Goal: Task Accomplishment & Management: Manage account settings

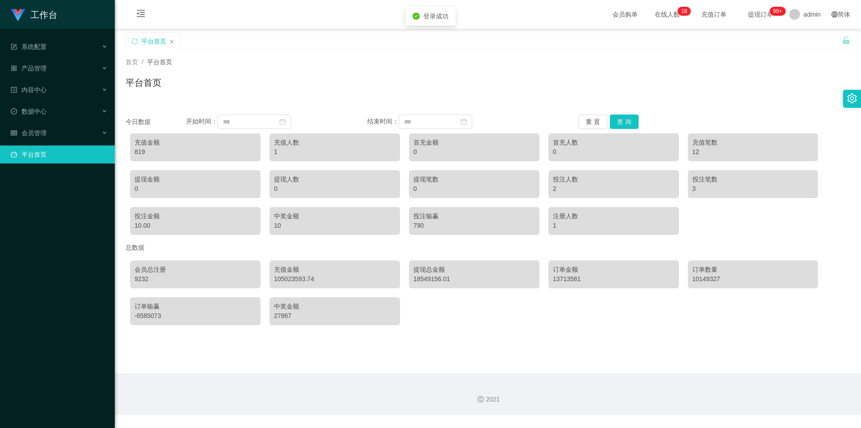
click at [419, 61] on div "首页 / 平台首页 /" at bounding box center [488, 61] width 725 height 9
click at [655, 72] on div "首页 / 平台首页 / 平台首页" at bounding box center [488, 76] width 725 height 39
click at [210, 51] on div "首页 / 平台首页 / 平台首页" at bounding box center [488, 76] width 747 height 53
click at [236, 18] on div "会员购单 在线人数 0 1 2 3 4 5 6 7 8 9 0 1 2 3 4 5 6 7 8 9 0 1 2 3 4 5 6 7 8 9 0 1 2 3 4…" at bounding box center [488, 14] width 747 height 29
click at [259, 76] on div "平台首页" at bounding box center [488, 86] width 725 height 21
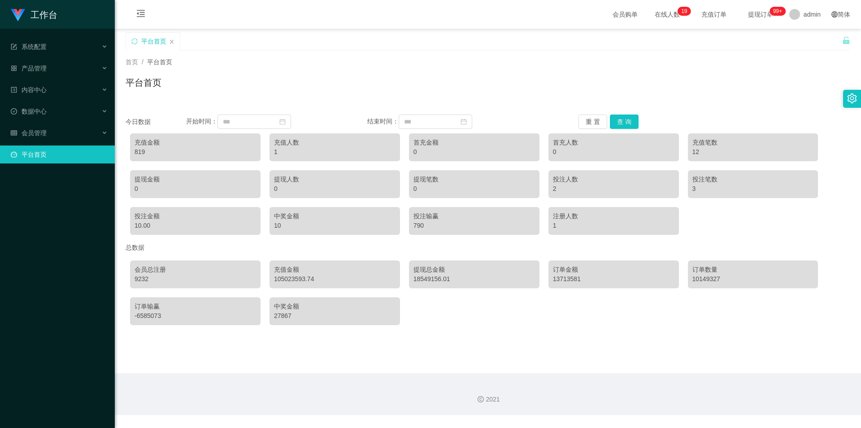
click at [473, 96] on div "平台首页" at bounding box center [488, 86] width 725 height 21
click at [639, 92] on div "平台首页" at bounding box center [488, 86] width 725 height 21
click at [29, 131] on span "会员管理" at bounding box center [29, 132] width 36 height 7
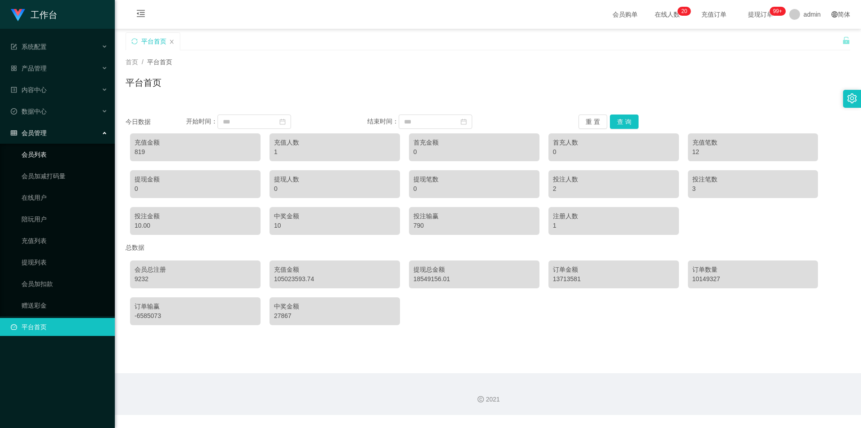
click at [50, 156] on link "会员列表" at bounding box center [65, 154] width 86 height 18
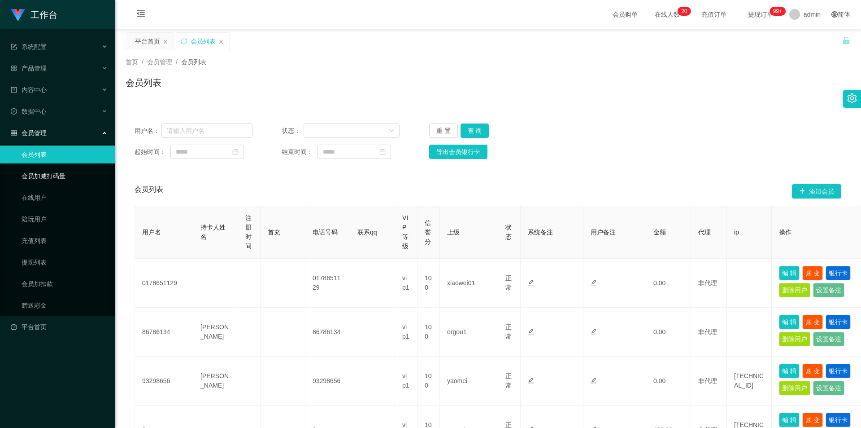
click at [51, 180] on link "会员加减打码量" at bounding box center [65, 176] width 86 height 18
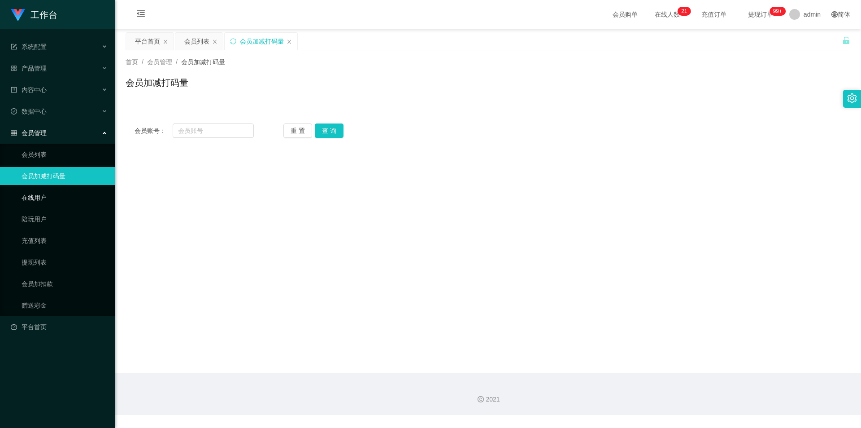
click at [58, 201] on link "在线用户" at bounding box center [65, 197] width 86 height 18
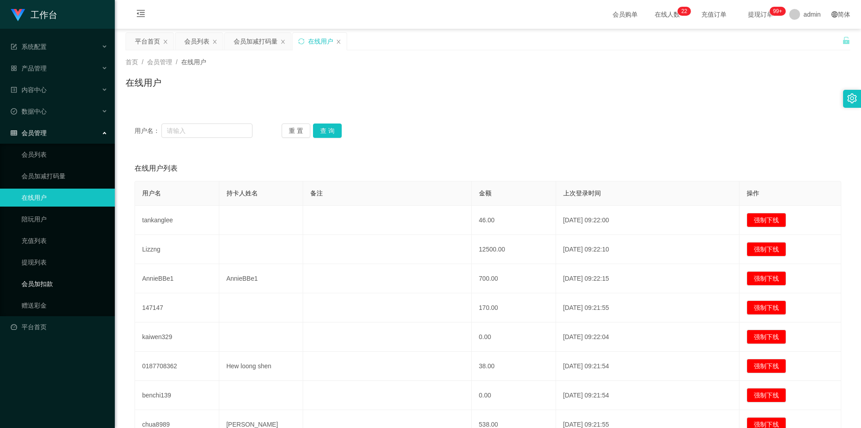
click at [50, 280] on link "会员加扣款" at bounding box center [65, 284] width 86 height 18
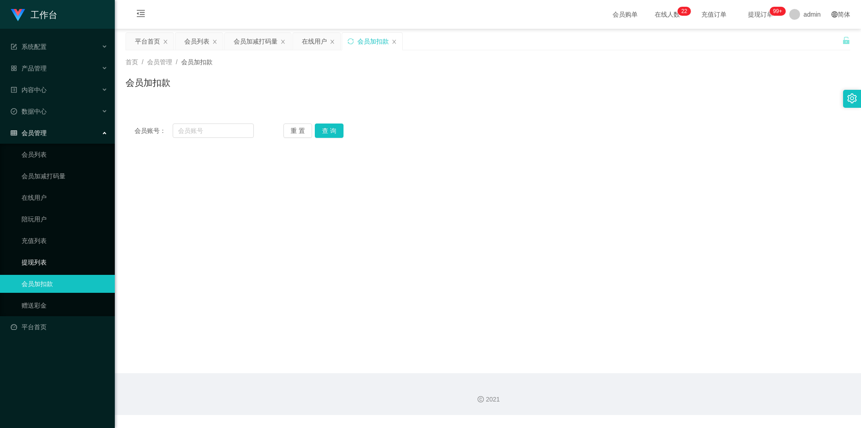
click at [64, 264] on link "提现列表" at bounding box center [65, 262] width 86 height 18
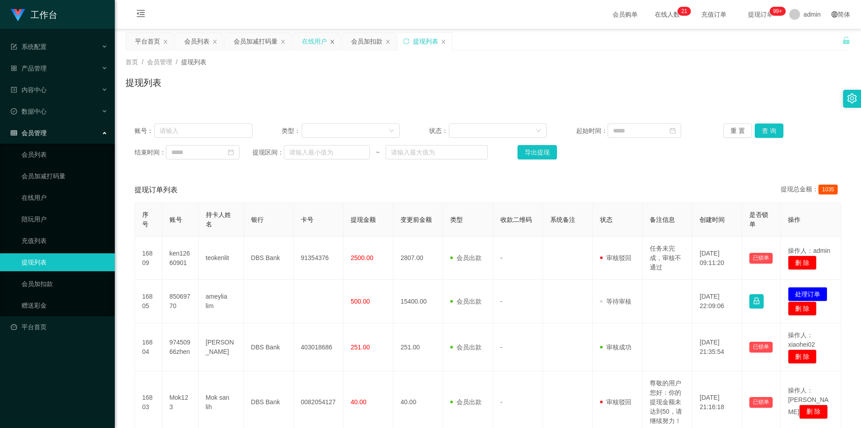
click at [332, 43] on icon "图标: close" at bounding box center [332, 41] width 5 height 5
click at [51, 327] on link "平台首页" at bounding box center [59, 327] width 97 height 18
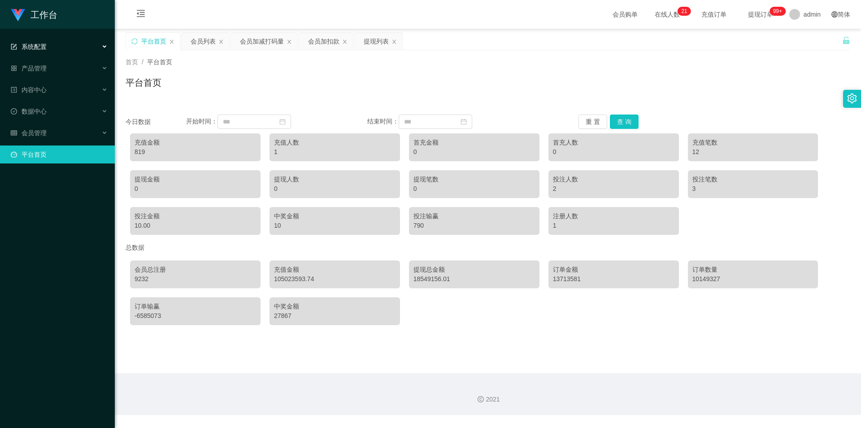
click at [70, 44] on div "系统配置" at bounding box center [57, 47] width 115 height 18
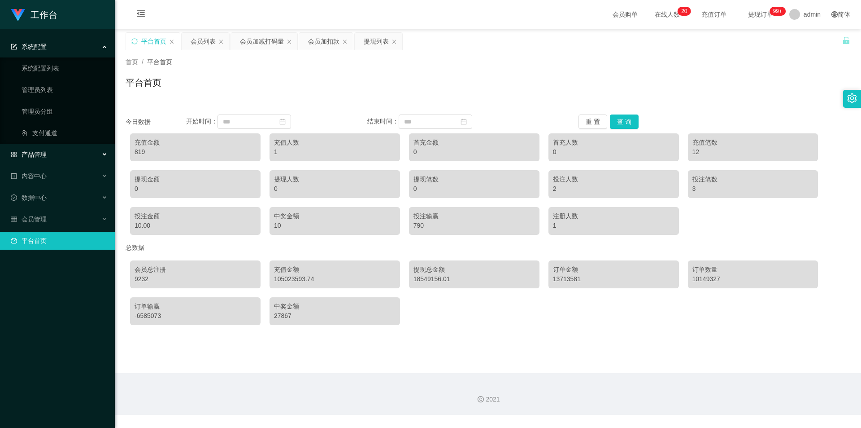
click at [57, 153] on div "产品管理" at bounding box center [57, 154] width 115 height 18
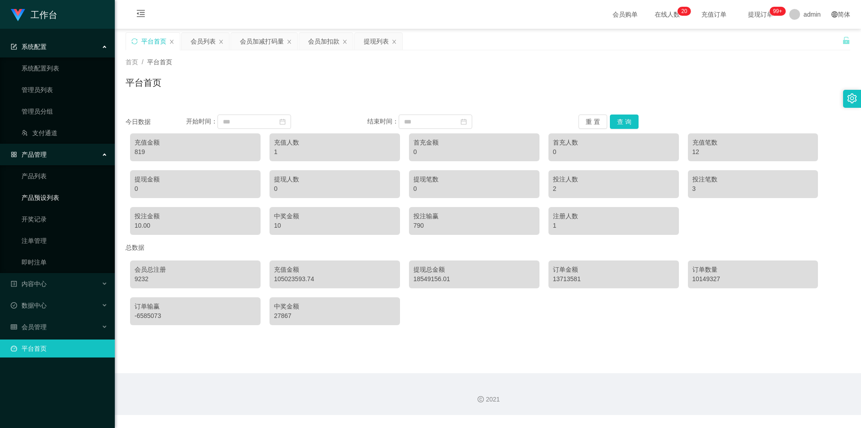
click at [58, 199] on link "产品预设列表" at bounding box center [65, 197] width 86 height 18
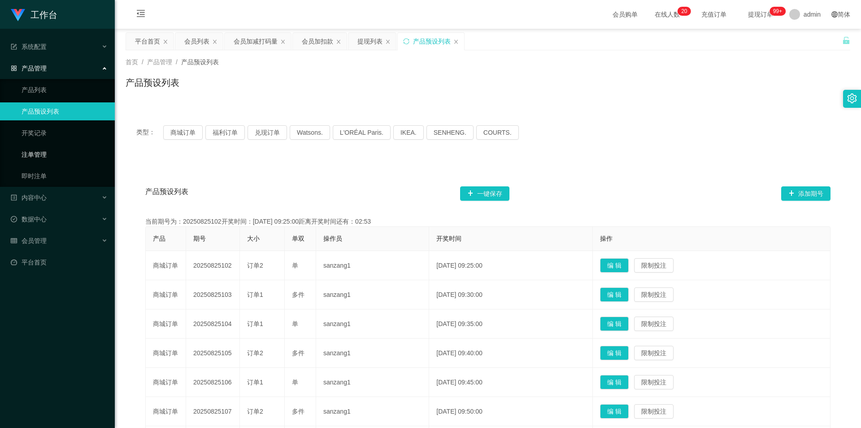
click at [54, 153] on link "注单管理" at bounding box center [65, 154] width 86 height 18
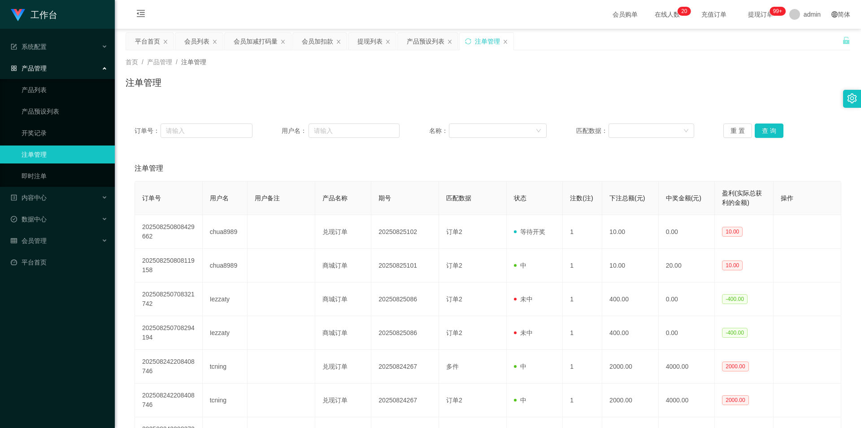
click at [524, 94] on div "注单管理" at bounding box center [488, 86] width 725 height 21
click at [550, 76] on div "注单管理" at bounding box center [488, 86] width 725 height 21
click at [389, 71] on div "首页 / 产品管理 / 注单管理 / 注单管理" at bounding box center [488, 76] width 725 height 39
click at [254, 45] on div "会员加减打码量" at bounding box center [256, 41] width 44 height 17
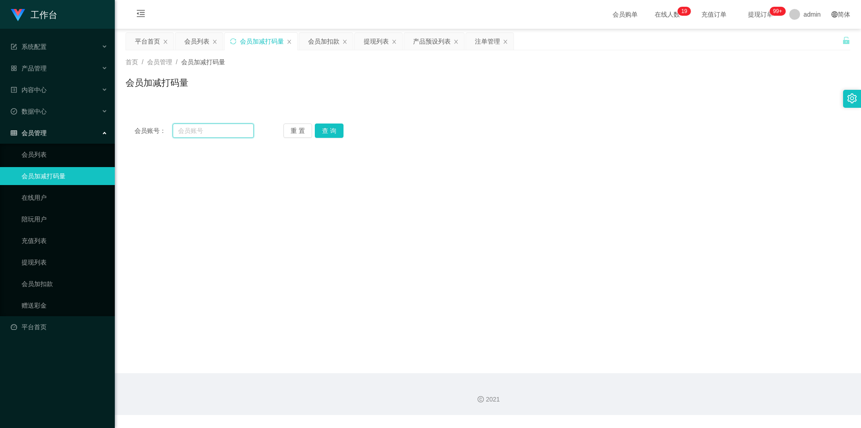
click at [201, 127] on input "text" at bounding box center [213, 130] width 81 height 14
paste input "85069770"
type input "85069770"
click at [330, 134] on button "查 询" at bounding box center [329, 130] width 29 height 14
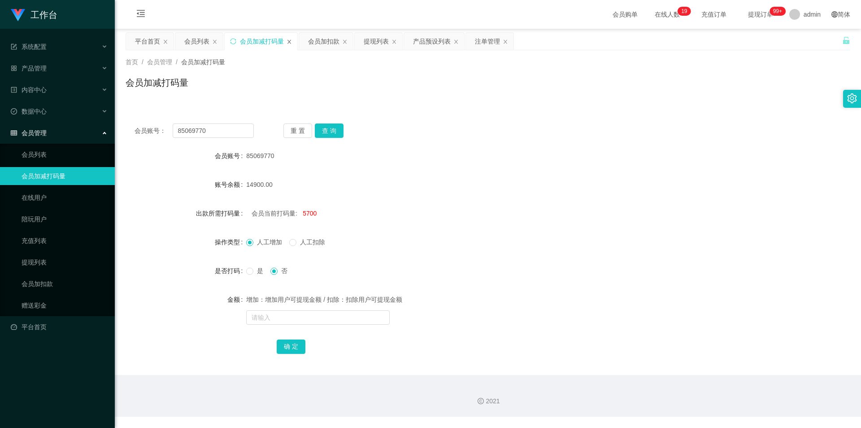
click at [291, 40] on icon "图标: close" at bounding box center [289, 41] width 5 height 5
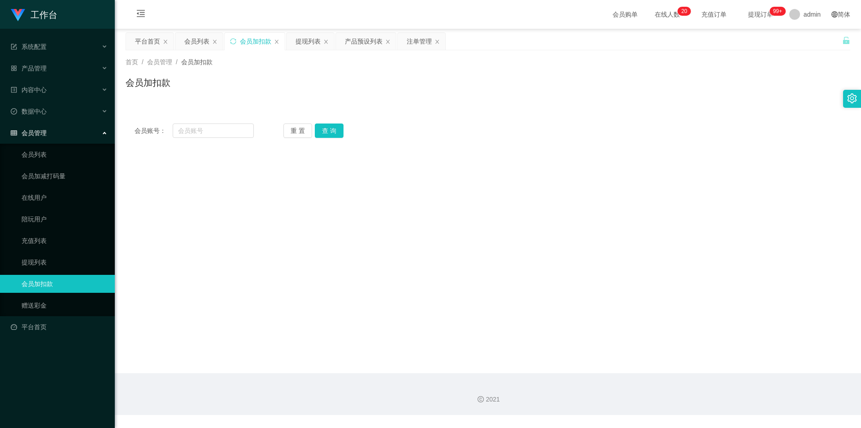
click at [376, 89] on div "会员加扣款" at bounding box center [488, 86] width 725 height 21
click at [377, 89] on div "会员加扣款" at bounding box center [488, 86] width 725 height 21
click at [150, 41] on div "平台首页" at bounding box center [147, 41] width 25 height 17
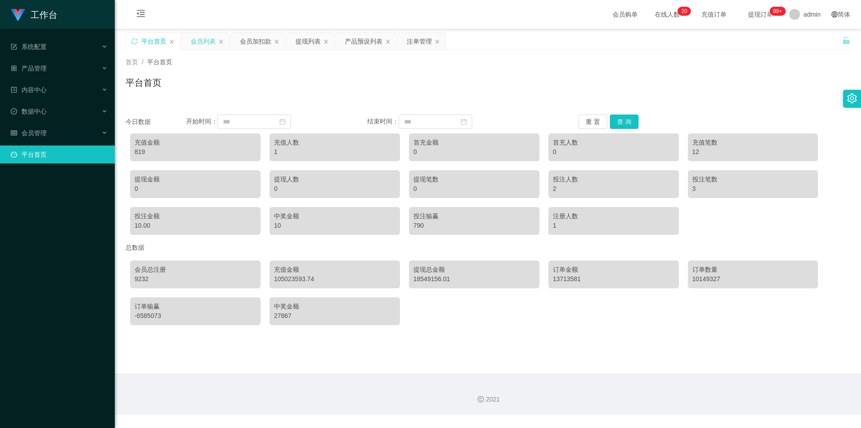
click at [205, 44] on div "会员列表" at bounding box center [203, 41] width 25 height 17
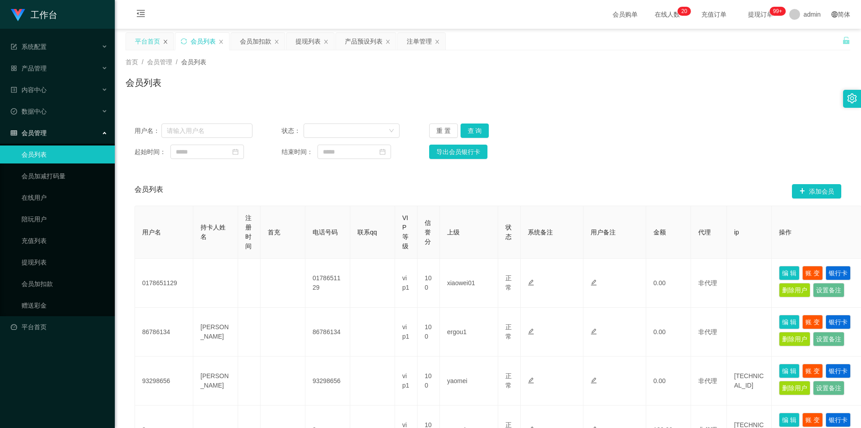
click at [167, 39] on icon "图标: close" at bounding box center [165, 41] width 5 height 5
click at [205, 44] on div "会员加扣款" at bounding box center [206, 41] width 31 height 17
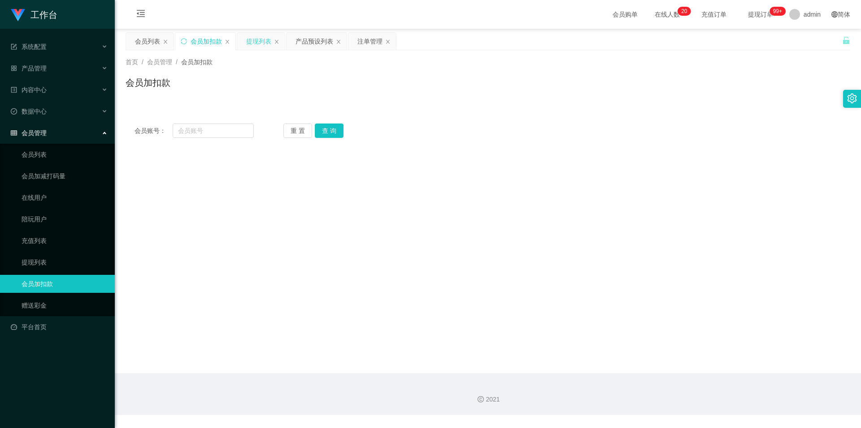
click at [259, 42] on div "提现列表" at bounding box center [258, 41] width 25 height 17
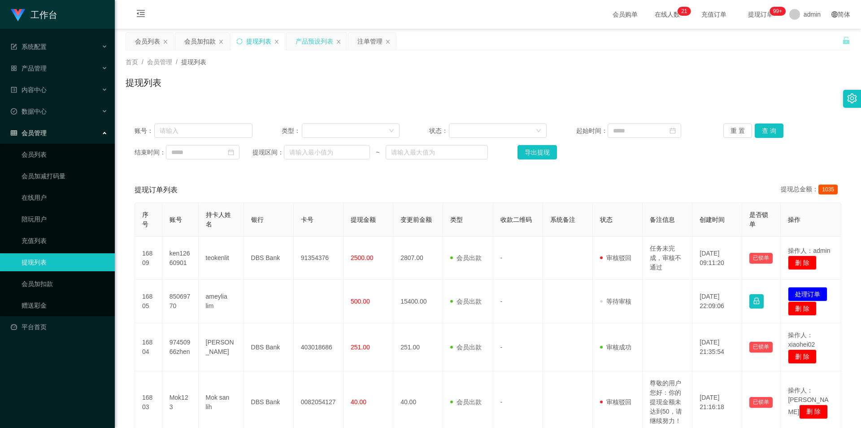
click at [311, 38] on div "产品预设列表" at bounding box center [315, 41] width 38 height 17
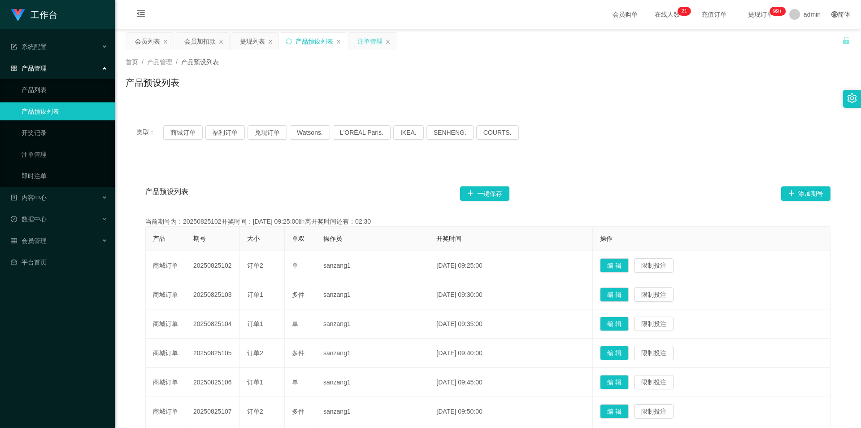
click at [366, 42] on div "注单管理" at bounding box center [370, 41] width 25 height 17
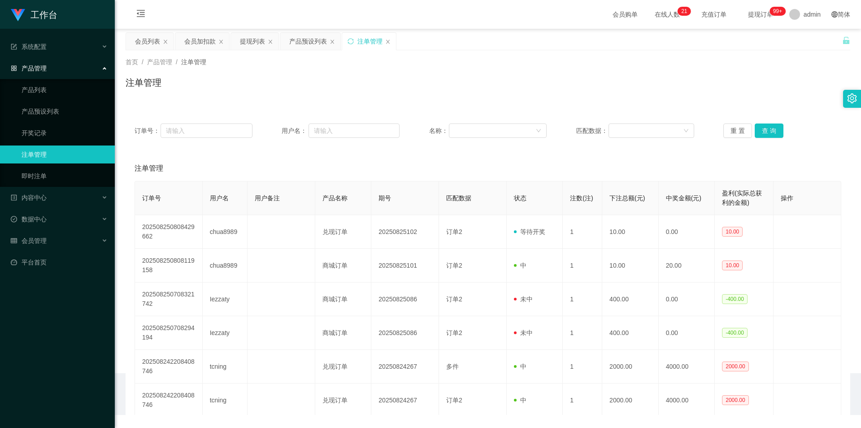
drag, startPoint x: 587, startPoint y: 70, endPoint x: 748, endPoint y: 43, distance: 163.9
click at [589, 70] on div "首页 / 产品管理 / 注单管理 / 注单管理" at bounding box center [488, 76] width 725 height 39
click at [252, 46] on div "提现列表" at bounding box center [252, 41] width 25 height 17
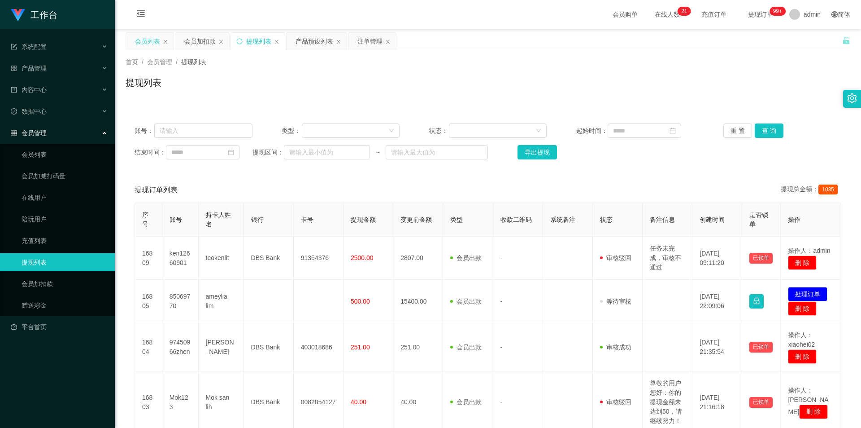
click at [142, 41] on div "会员列表" at bounding box center [147, 41] width 25 height 17
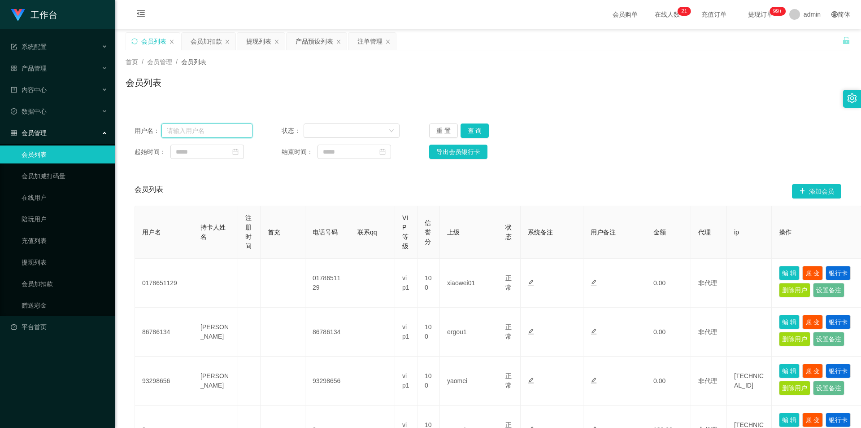
click at [198, 129] on input "text" at bounding box center [207, 130] width 91 height 14
paste input "85069770"
type input "85069770"
click at [477, 129] on button "查 询" at bounding box center [475, 130] width 29 height 14
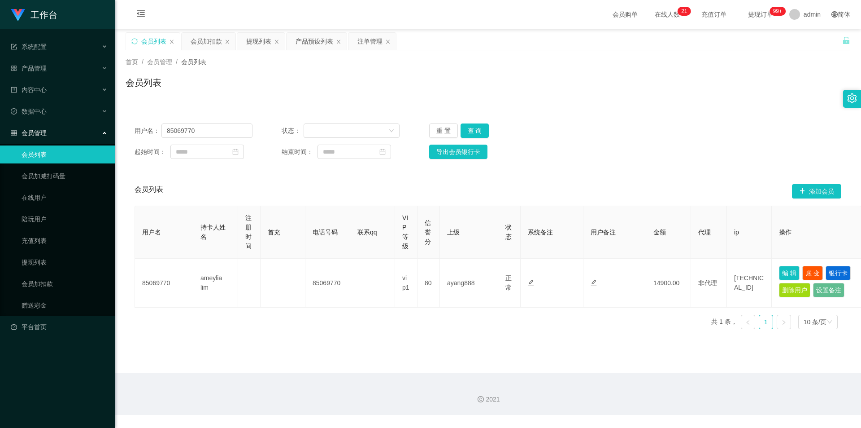
click at [731, 122] on div "用户名： 85069770 状态： 重 置 查 询 起始时间： 结束时间： 导出会员银行卡" at bounding box center [488, 140] width 725 height 53
click at [692, 138] on div "用户名： 85069770 状态： 重 置 查 询 起始时间： 结束时间： 导出会员银行卡" at bounding box center [488, 140] width 725 height 53
drag, startPoint x: 722, startPoint y: 114, endPoint x: 777, endPoint y: 7, distance: 121.0
click at [722, 115] on div "用户名： 85069770 状态： 重 置 查 询 起始时间： 结束时间： 导出会员银行卡" at bounding box center [488, 140] width 725 height 53
click at [270, 88] on div "会员列表" at bounding box center [488, 86] width 725 height 21
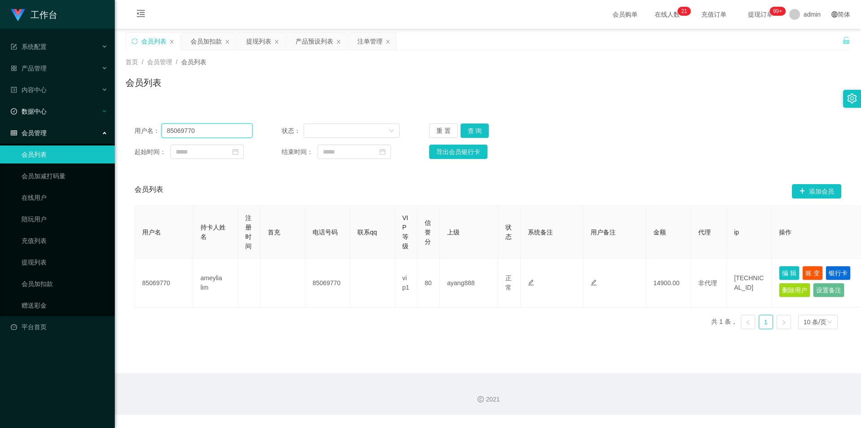
drag, startPoint x: 179, startPoint y: 132, endPoint x: 0, endPoint y: 114, distance: 180.4
click at [0, 117] on section "工作台 系统配置 系统配置列表 管理员列表 管理员分组 支付通道 产品管理 产品列表 产品预设列表 开奖记录 注单管理 即时注单 内容中心 数据中心 会员管理…" at bounding box center [430, 207] width 861 height 415
click at [477, 126] on button "查 询" at bounding box center [475, 130] width 29 height 14
click at [612, 141] on div "用户名： 85069770 状态： 重 置 查 询 起始时间： 结束时间： 导出会员银行卡" at bounding box center [488, 140] width 725 height 53
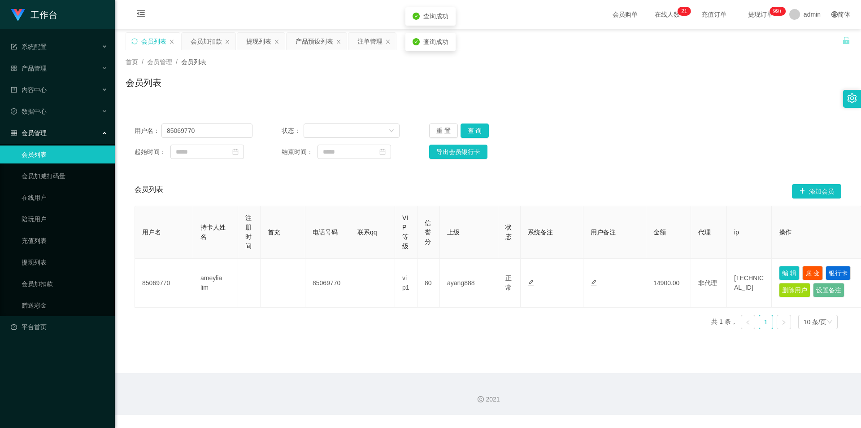
click at [612, 141] on div "用户名： 85069770 状态： 重 置 查 询 起始时间： 结束时间： 导出会员银行卡" at bounding box center [488, 140] width 725 height 53
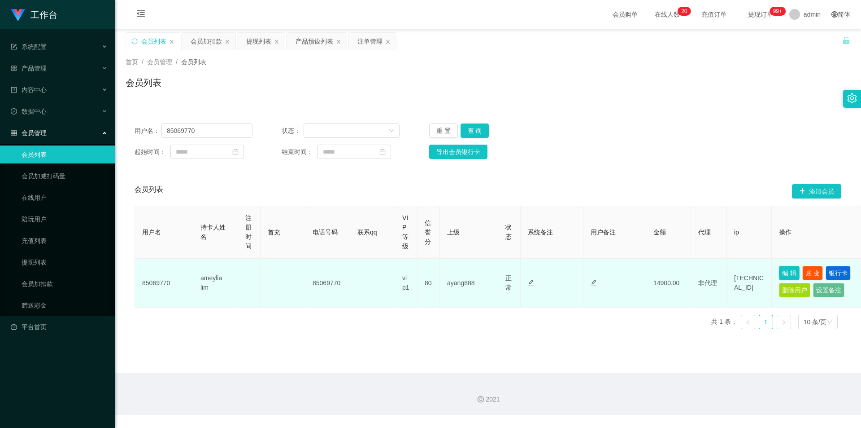
click at [787, 271] on button "编 辑" at bounding box center [789, 273] width 21 height 14
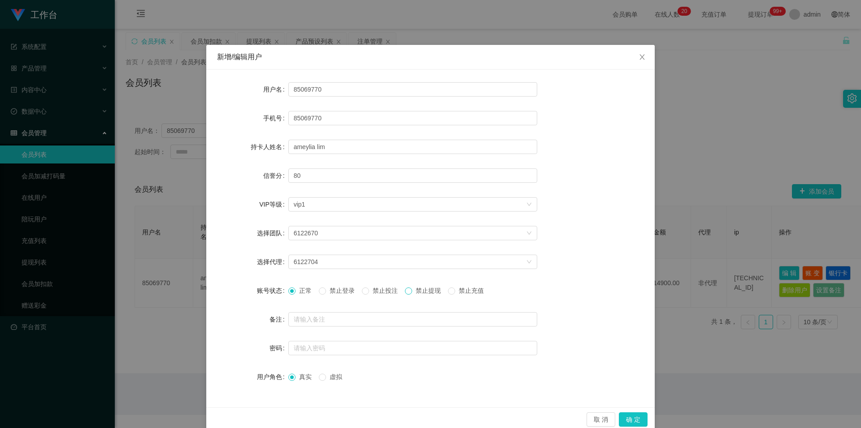
click at [411, 293] on span at bounding box center [408, 290] width 7 height 7
click at [629, 419] on button "确 定" at bounding box center [633, 419] width 29 height 14
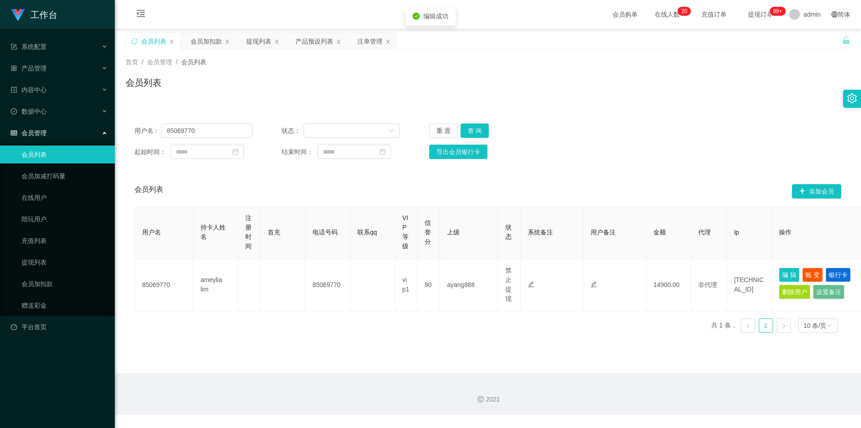
click at [620, 377] on div "2021" at bounding box center [488, 394] width 747 height 42
click at [663, 108] on div "用户名： 85069770 状态： 重 置 查 询 起始时间： 结束时间： 导出会员银行卡 会员列表 添加会员 用户名 持卡人姓名 注册时间 首充 电话号码 …" at bounding box center [488, 222] width 725 height 236
